Goal: Information Seeking & Learning: Learn about a topic

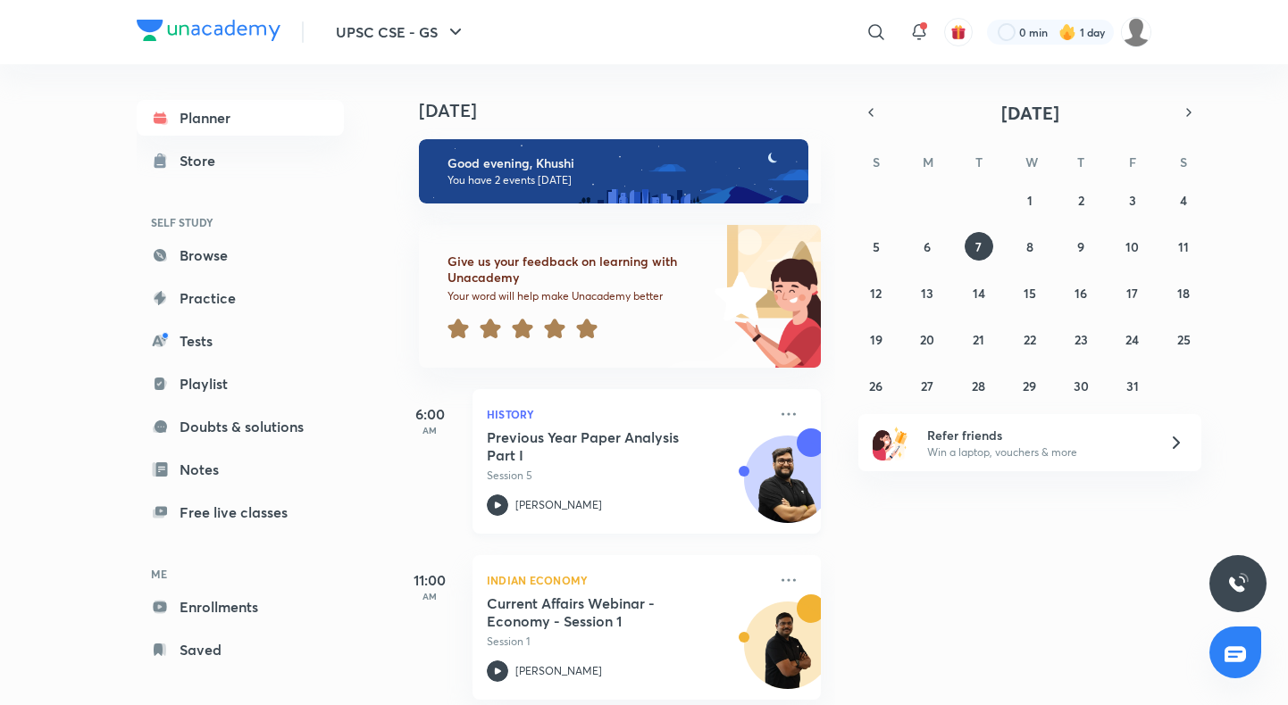
click at [504, 504] on icon at bounding box center [497, 505] width 21 height 21
